Goal: Find specific page/section: Find specific page/section

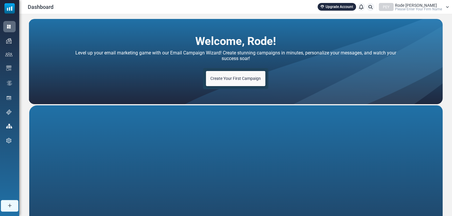
click at [408, 9] on span "Please Enter Your Firm Name" at bounding box center [418, 9] width 47 height 4
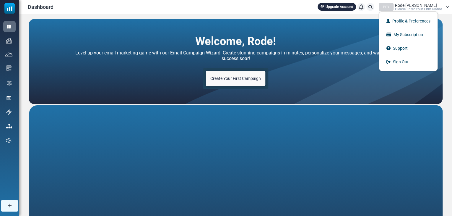
click at [408, 8] on span "Please Enter Your Firm Name" at bounding box center [418, 9] width 47 height 4
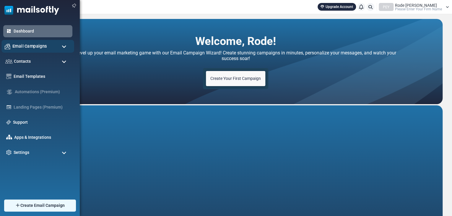
click at [16, 48] on span "Email Campaigns" at bounding box center [29, 46] width 35 height 7
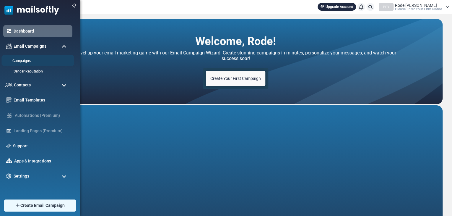
click at [20, 59] on link "Campaigns" at bounding box center [36, 61] width 71 height 6
